Goal: Task Accomplishment & Management: Manage account settings

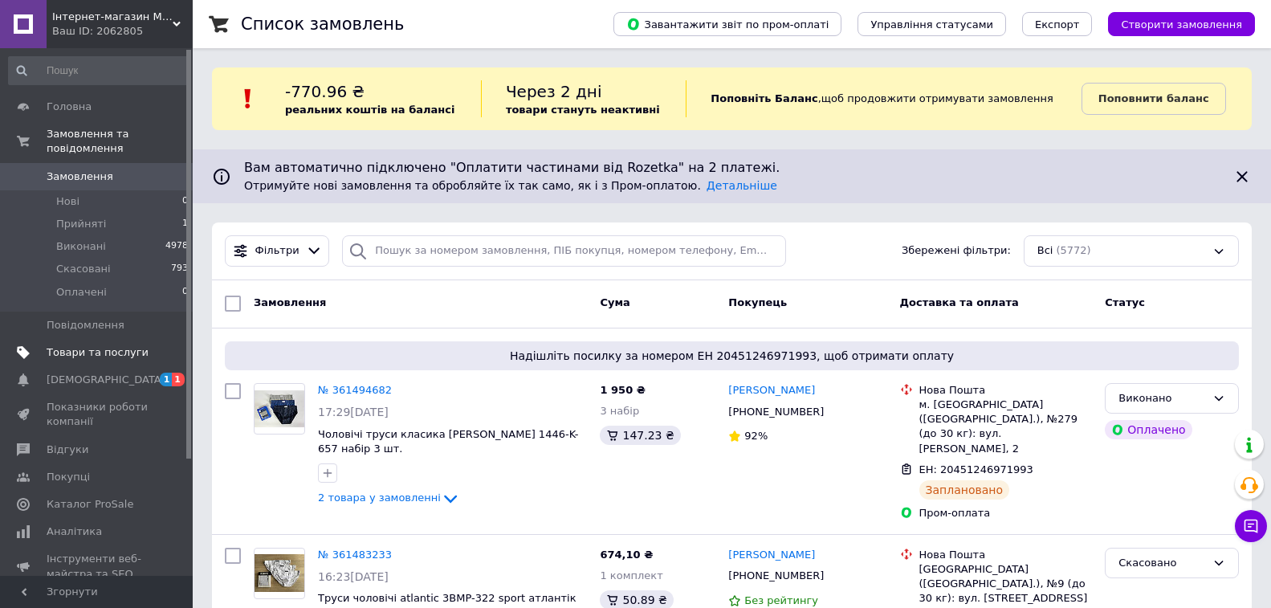
click at [62, 345] on span "Товари та послуги" at bounding box center [98, 352] width 102 height 14
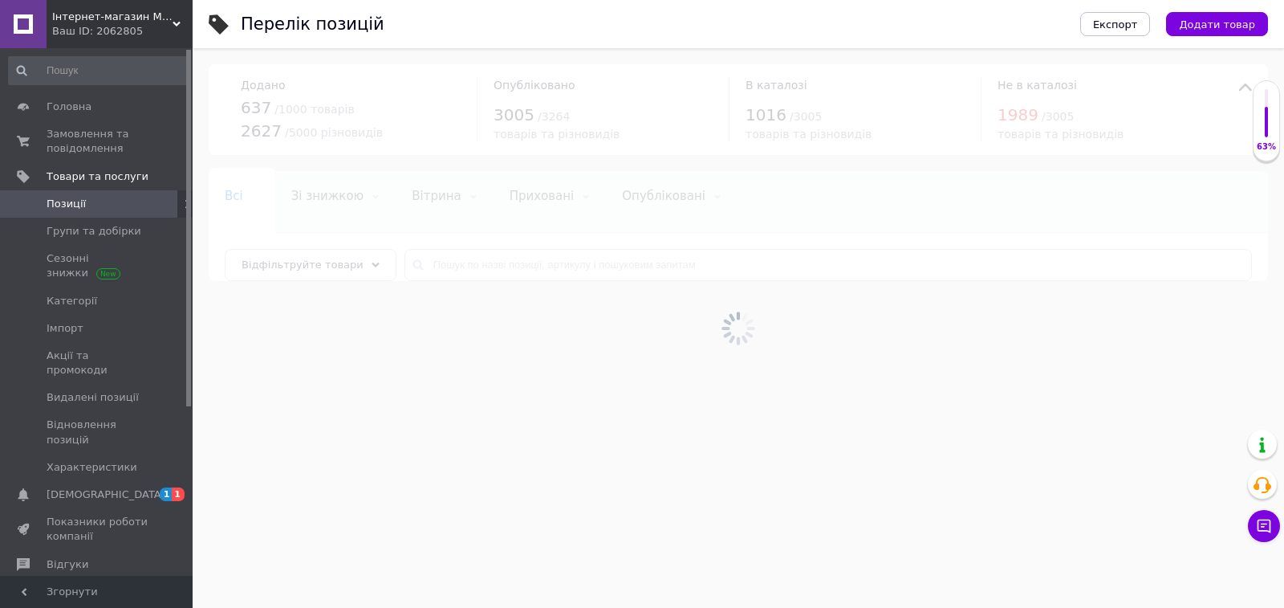
click at [425, 269] on div at bounding box center [739, 327] width 1092 height 559
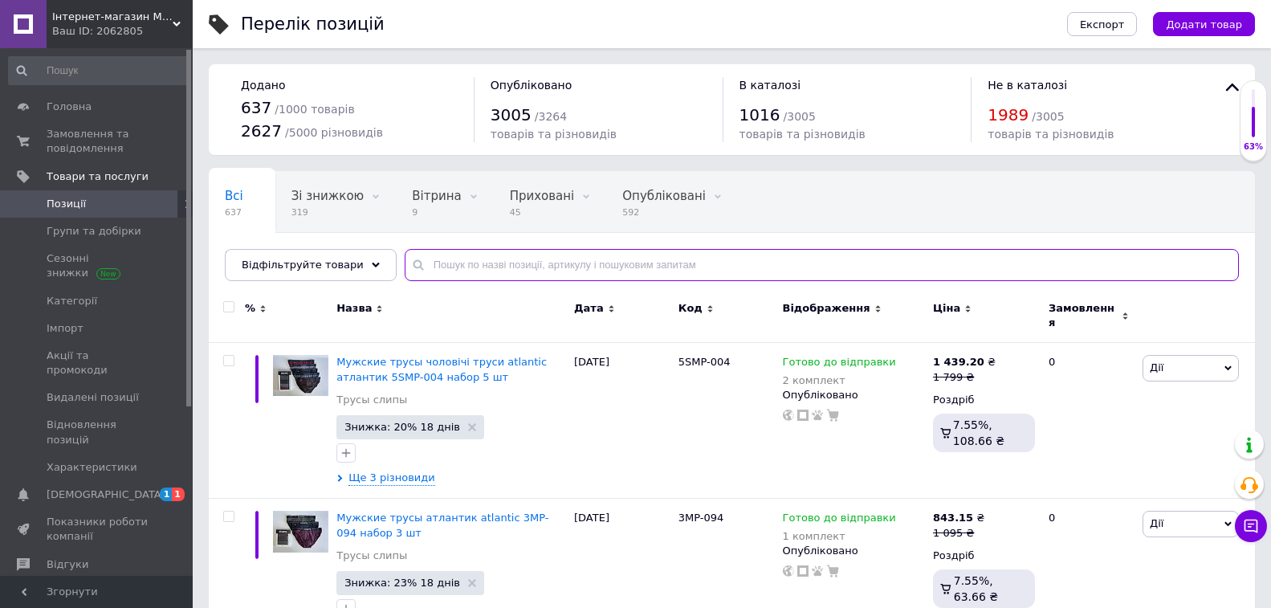
click at [437, 265] on input "text" at bounding box center [822, 265] width 834 height 32
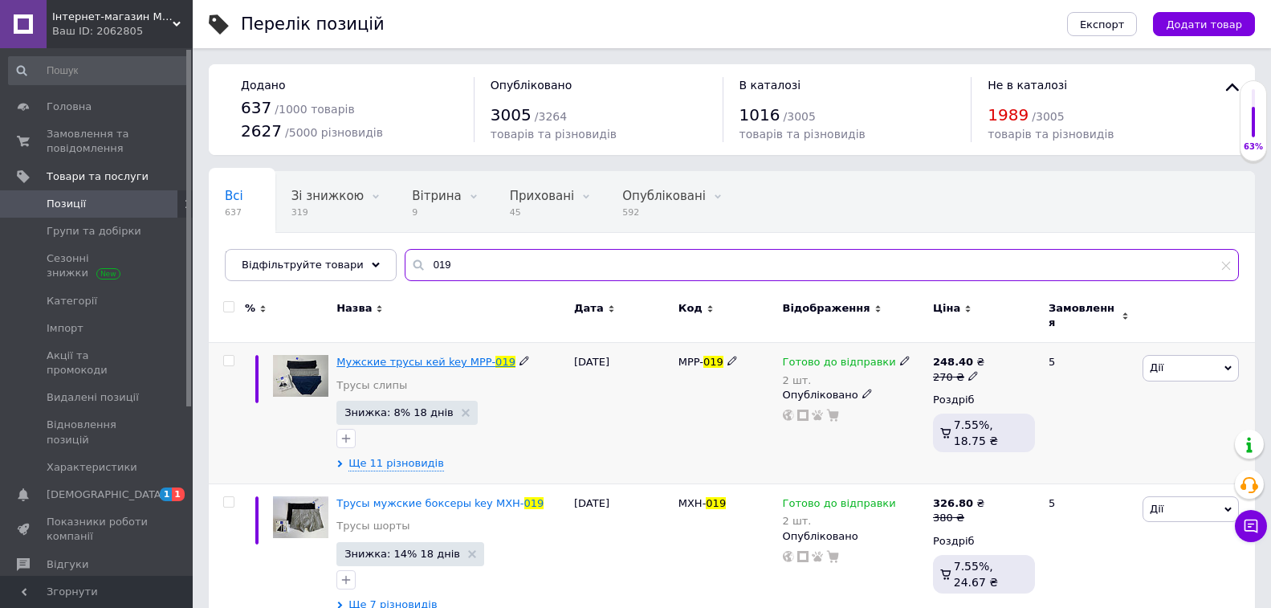
type input "019"
click at [392, 356] on span "Мужские трусы кей key MPP-" at bounding box center [415, 362] width 159 height 12
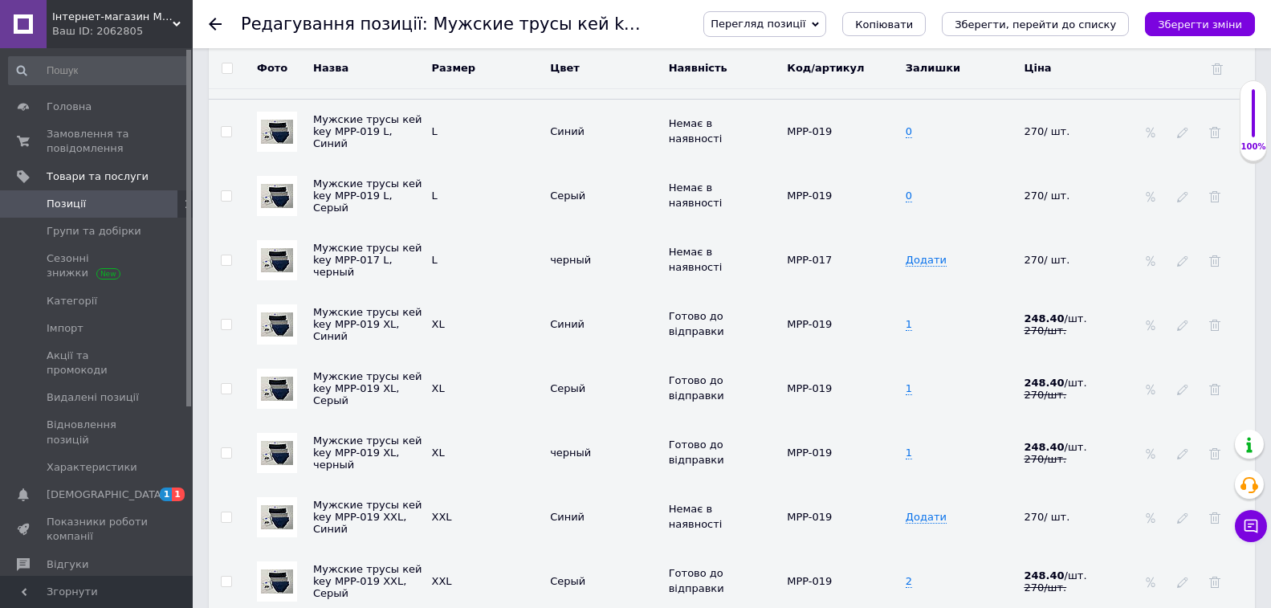
scroll to position [2408, 0]
click at [928, 323] on td "1" at bounding box center [960, 323] width 119 height 64
type input "0"
click at [918, 371] on td "1" at bounding box center [960, 388] width 119 height 64
click at [916, 375] on td "1" at bounding box center [960, 388] width 119 height 64
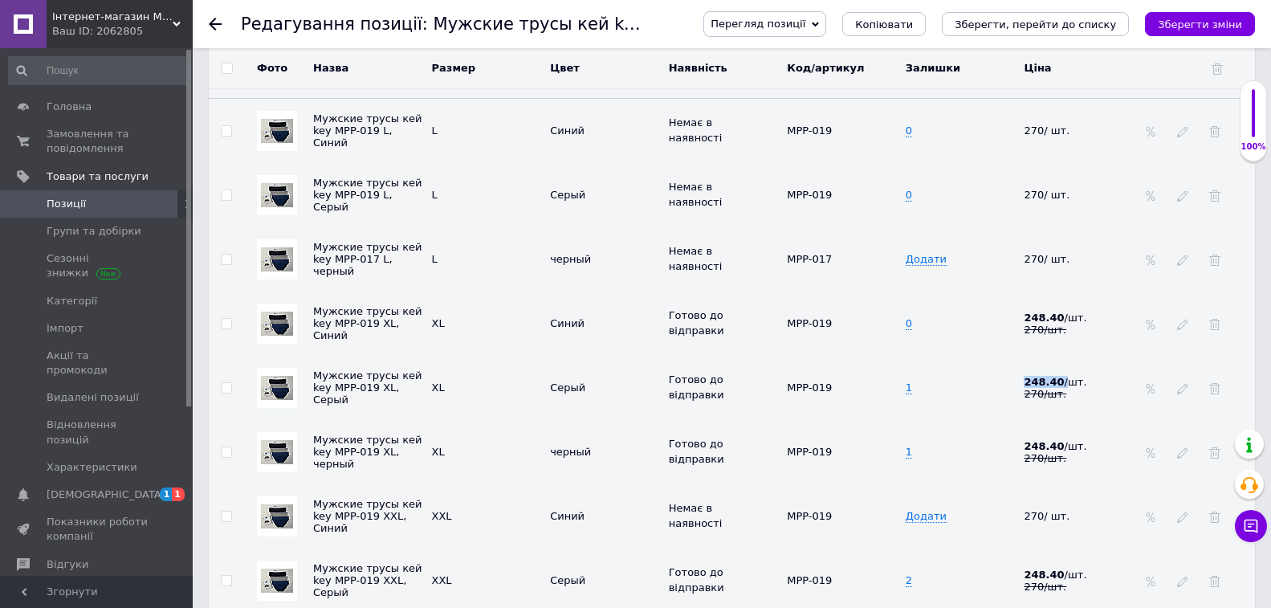
click at [916, 376] on td "1" at bounding box center [960, 388] width 119 height 64
type input "0"
click at [924, 444] on td "1" at bounding box center [960, 452] width 119 height 64
click at [919, 445] on td "1" at bounding box center [960, 452] width 119 height 64
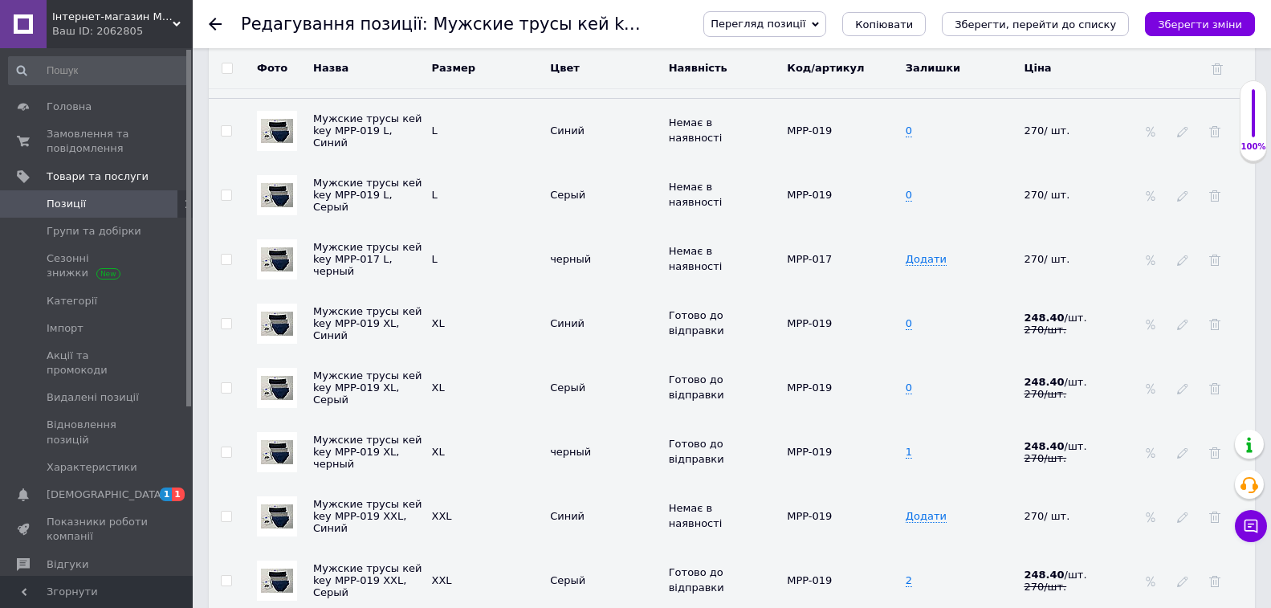
click at [918, 445] on td "1" at bounding box center [960, 452] width 119 height 64
type input "0"
click at [1210, 27] on icon "Зберегти зміни" at bounding box center [1199, 24] width 84 height 12
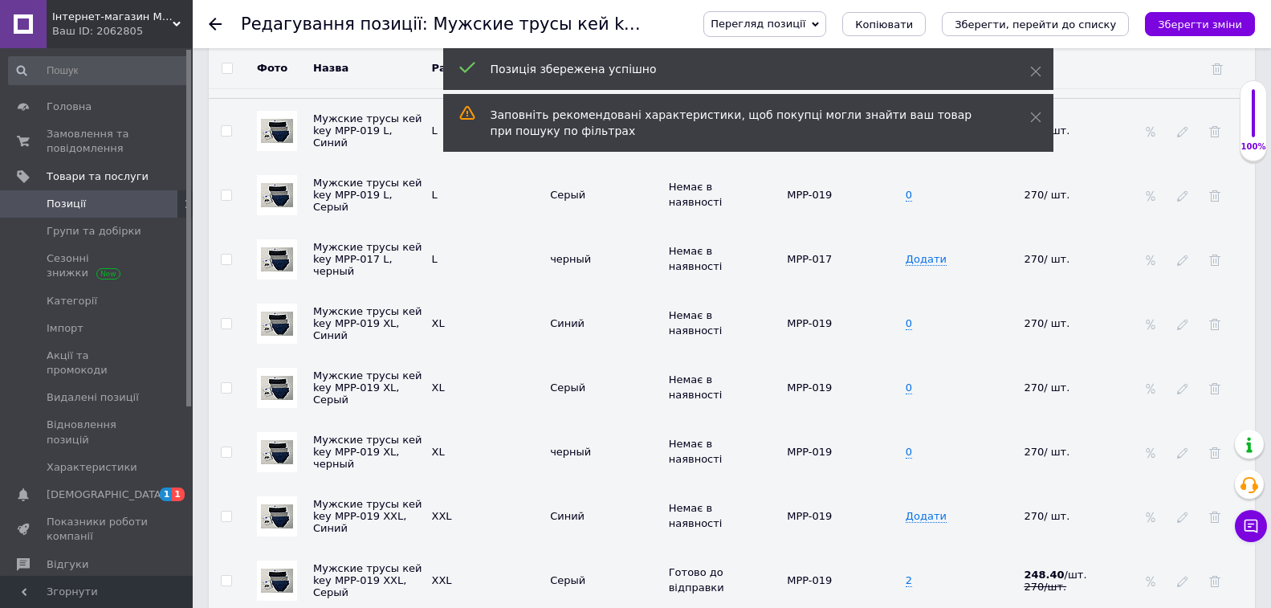
click at [216, 21] on icon at bounding box center [215, 24] width 13 height 13
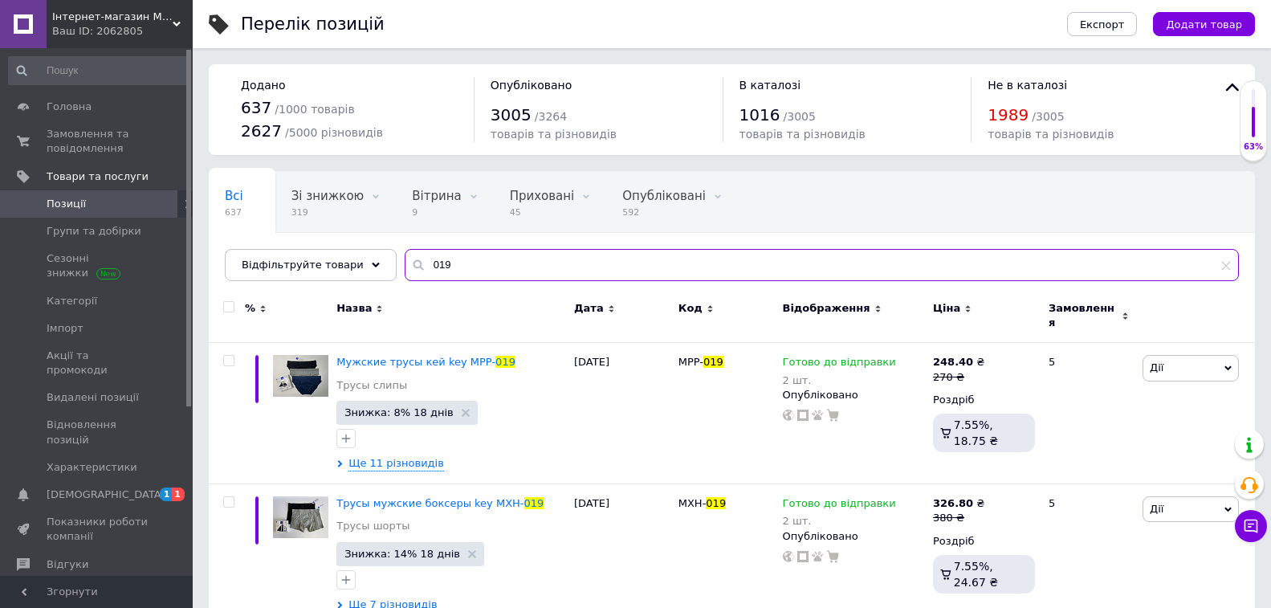
click at [461, 263] on input "019" at bounding box center [822, 265] width 834 height 32
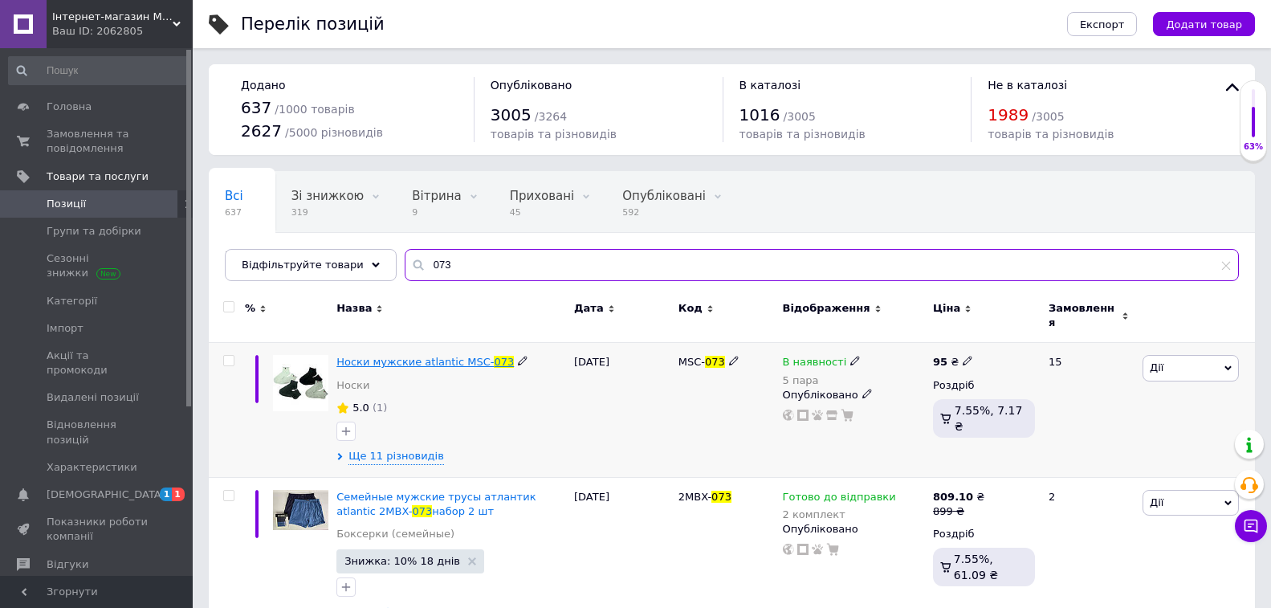
type input "073"
click at [367, 356] on span "Носки мужские atlantic MSC-" at bounding box center [414, 362] width 157 height 12
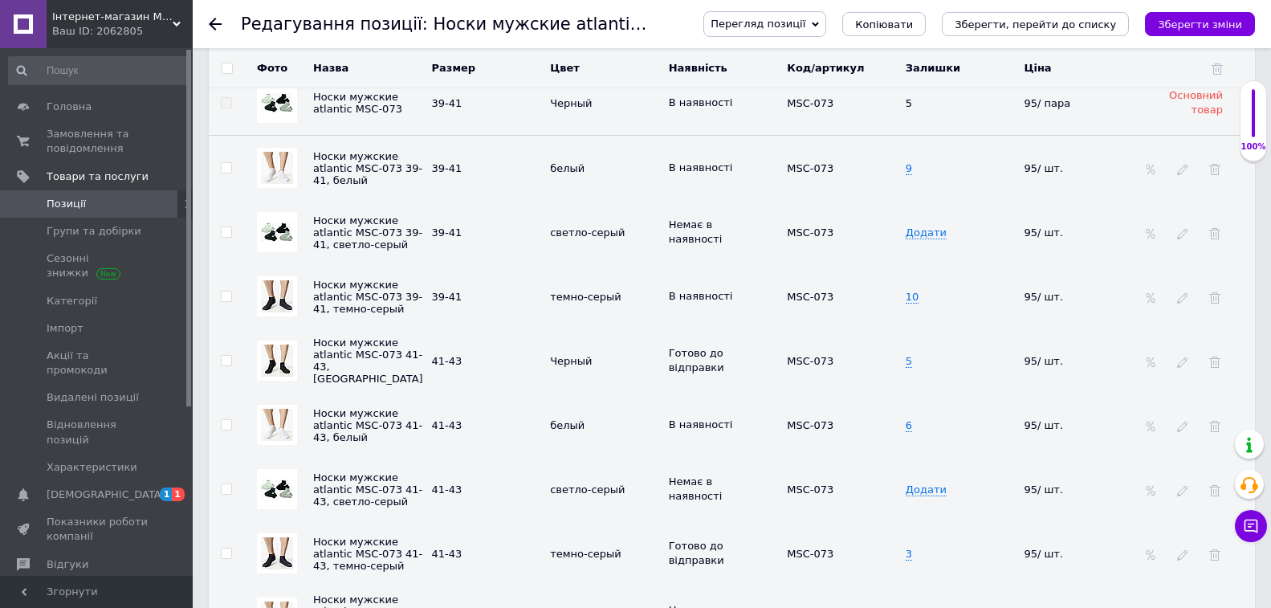
scroll to position [2488, 0]
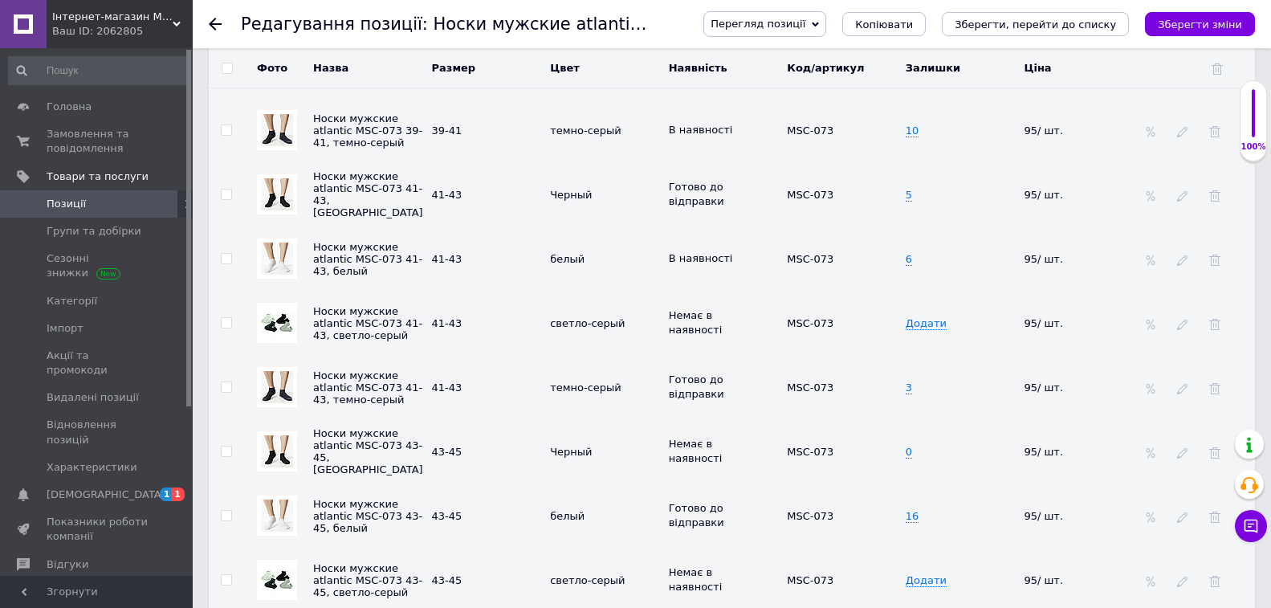
click at [928, 191] on td "5" at bounding box center [960, 194] width 119 height 64
type input "2"
drag, startPoint x: 919, startPoint y: 380, endPoint x: 918, endPoint y: 388, distance: 8.9
click at [919, 380] on td "3" at bounding box center [960, 387] width 119 height 64
click at [909, 381] on span "3" at bounding box center [908, 387] width 6 height 13
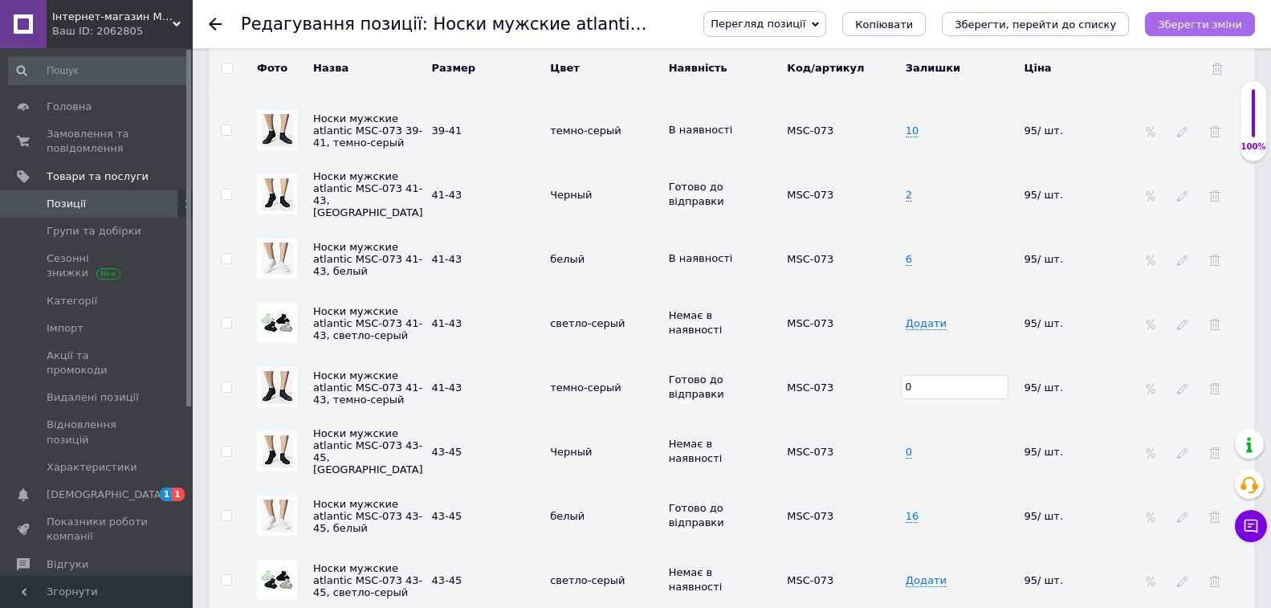
type input "0"
click at [1198, 22] on icon "Зберегти зміни" at bounding box center [1199, 24] width 84 height 12
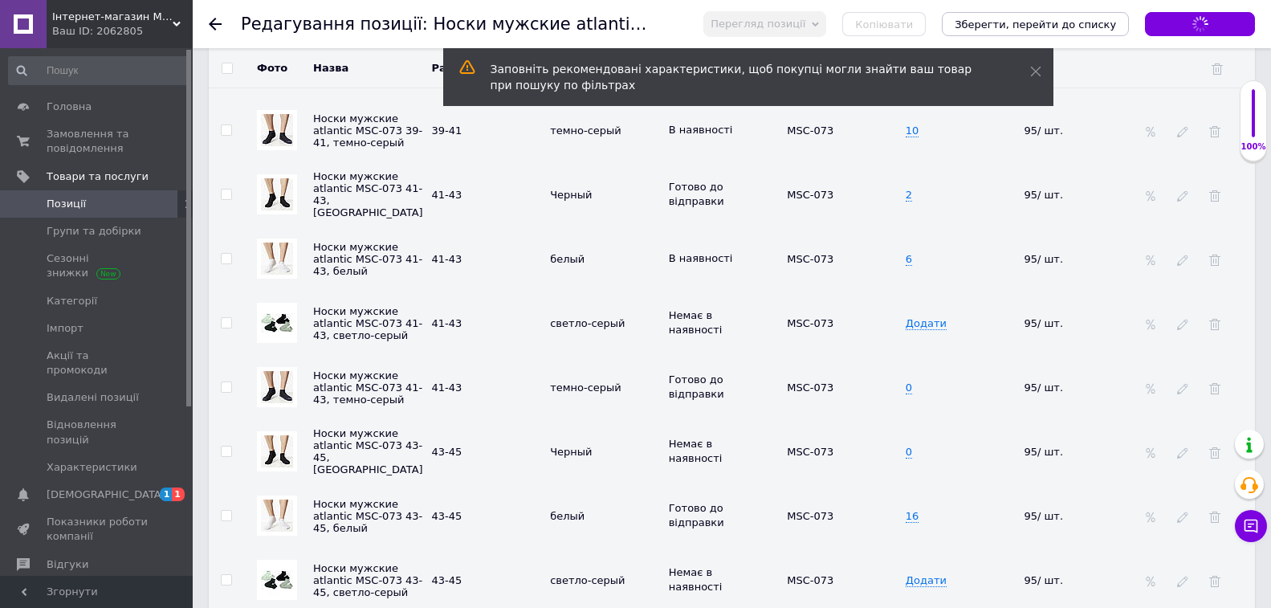
click at [214, 18] on use at bounding box center [215, 24] width 13 height 13
